Goal: Find specific page/section: Find specific page/section

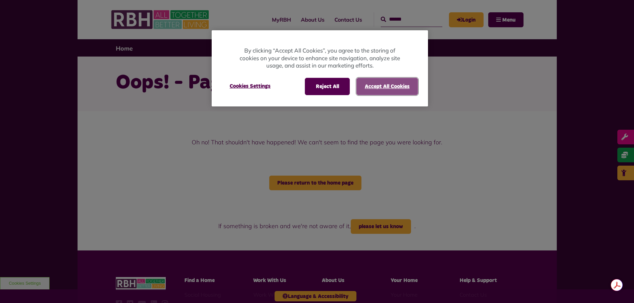
click at [377, 85] on button "Accept All Cookies" at bounding box center [387, 86] width 62 height 17
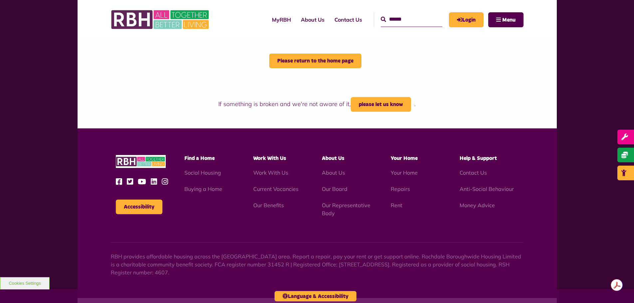
scroll to position [133, 0]
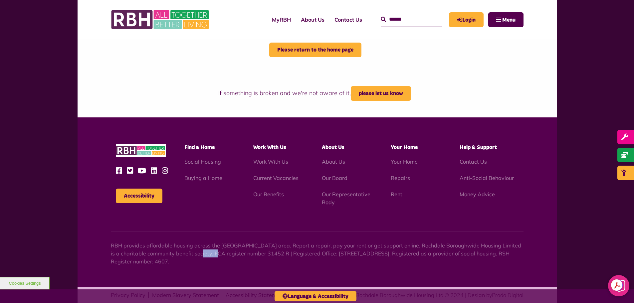
drag, startPoint x: 225, startPoint y: 258, endPoint x: 251, endPoint y: 262, distance: 26.5
click at [234, 259] on p "RBH provides affordable housing across the [GEOGRAPHIC_DATA] area. Report a rep…" at bounding box center [317, 254] width 413 height 24
click at [257, 264] on p "RBH provides affordable housing across the [GEOGRAPHIC_DATA] area. Report a rep…" at bounding box center [317, 254] width 413 height 24
drag, startPoint x: 257, startPoint y: 264, endPoint x: 145, endPoint y: 254, distance: 112.2
click at [152, 255] on p "RBH provides affordable housing across the [GEOGRAPHIC_DATA] area. Report a rep…" at bounding box center [317, 254] width 413 height 24
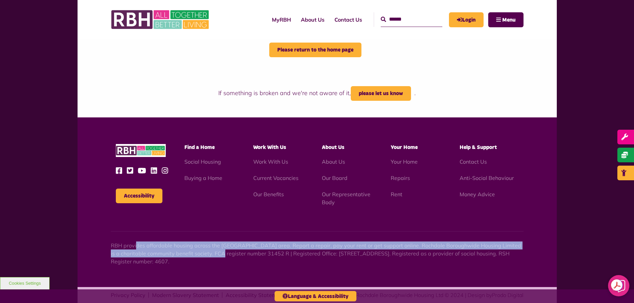
drag, startPoint x: 136, startPoint y: 246, endPoint x: 238, endPoint y: 259, distance: 103.1
click at [236, 259] on p "RBH provides affordable housing across the [GEOGRAPHIC_DATA] area. Report a rep…" at bounding box center [317, 254] width 413 height 24
click at [244, 262] on p "RBH provides affordable housing across the [GEOGRAPHIC_DATA] area. Report a rep…" at bounding box center [317, 254] width 413 height 24
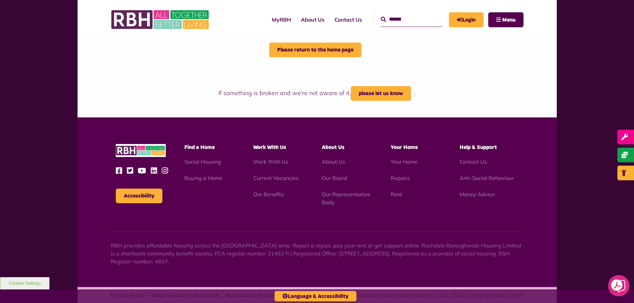
drag, startPoint x: 147, startPoint y: 249, endPoint x: 107, endPoint y: 243, distance: 40.8
click at [107, 243] on div "Accessibility Find a Home" at bounding box center [317, 202] width 479 height 170
click at [106, 243] on div "Accessibility Find a Home" at bounding box center [317, 202] width 479 height 170
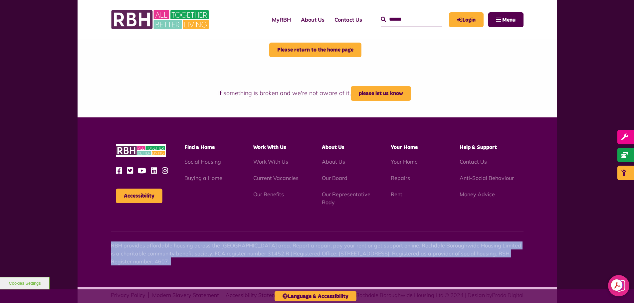
drag, startPoint x: 106, startPoint y: 243, endPoint x: 276, endPoint y: 260, distance: 170.9
click at [276, 260] on div "Accessibility Find a Home" at bounding box center [317, 202] width 479 height 170
click at [276, 260] on p "RBH provides affordable housing across the [GEOGRAPHIC_DATA] area. Report a rep…" at bounding box center [317, 254] width 413 height 24
drag, startPoint x: 276, startPoint y: 260, endPoint x: 103, endPoint y: 241, distance: 173.8
click at [103, 241] on div "Accessibility Find a Home" at bounding box center [317, 202] width 479 height 170
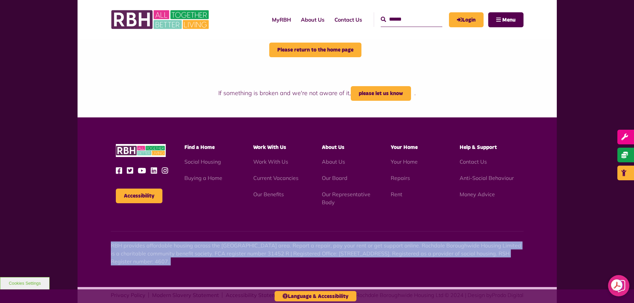
click at [102, 240] on div "Accessibility Find a Home" at bounding box center [317, 202] width 479 height 170
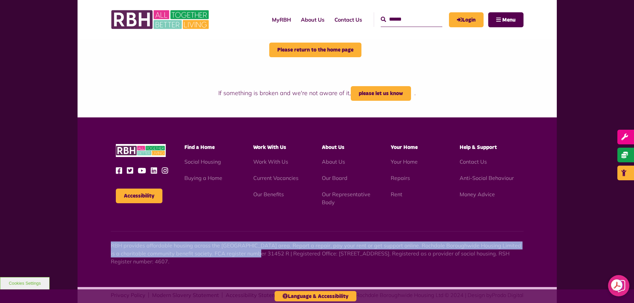
drag, startPoint x: 102, startPoint y: 240, endPoint x: 254, endPoint y: 257, distance: 153.3
click at [254, 257] on div "Accessibility Find a Home" at bounding box center [317, 202] width 479 height 170
click at [254, 257] on p "RBH provides affordable housing across the [GEOGRAPHIC_DATA] area. Report a rep…" at bounding box center [317, 254] width 413 height 24
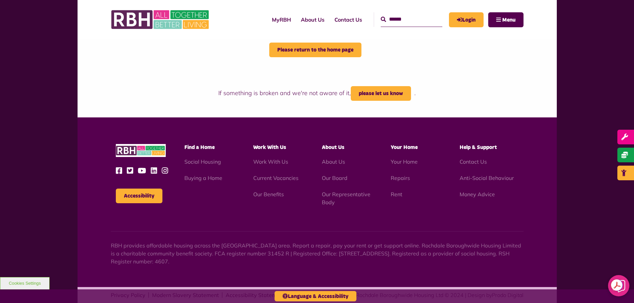
drag, startPoint x: 220, startPoint y: 264, endPoint x: 122, endPoint y: 250, distance: 99.1
click at [123, 250] on p "RBH provides affordable housing across the [GEOGRAPHIC_DATA] area. Report a rep…" at bounding box center [317, 254] width 413 height 24
drag, startPoint x: 115, startPoint y: 241, endPoint x: 287, endPoint y: 263, distance: 172.5
click at [287, 263] on div "RBH provides affordable housing across the [GEOGRAPHIC_DATA] area. Report a rep…" at bounding box center [317, 248] width 413 height 34
click at [286, 263] on p "RBH provides affordable housing across the [GEOGRAPHIC_DATA] area. Report a rep…" at bounding box center [317, 254] width 413 height 24
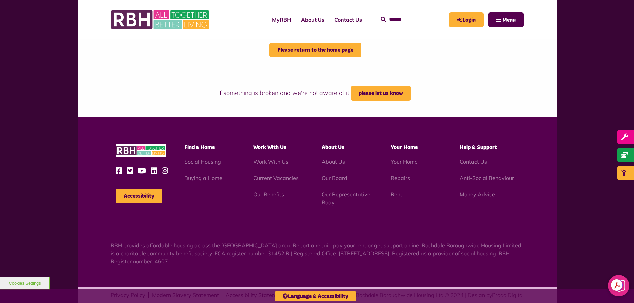
drag, startPoint x: 283, startPoint y: 263, endPoint x: 106, endPoint y: 241, distance: 178.4
click at [107, 241] on div "Accessibility Find a Home" at bounding box center [317, 202] width 479 height 170
click at [106, 241] on div "Accessibility Find a Home" at bounding box center [317, 202] width 479 height 170
drag, startPoint x: 106, startPoint y: 241, endPoint x: 296, endPoint y: 260, distance: 191.0
click at [296, 260] on div "Accessibility Find a Home" at bounding box center [317, 202] width 479 height 170
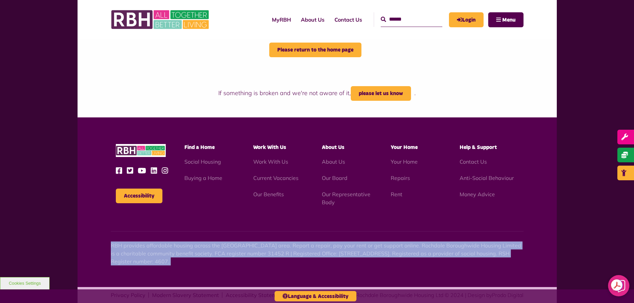
click at [298, 260] on p "RBH provides affordable housing across the [GEOGRAPHIC_DATA] area. Report a rep…" at bounding box center [317, 254] width 413 height 24
